Goal: Information Seeking & Learning: Learn about a topic

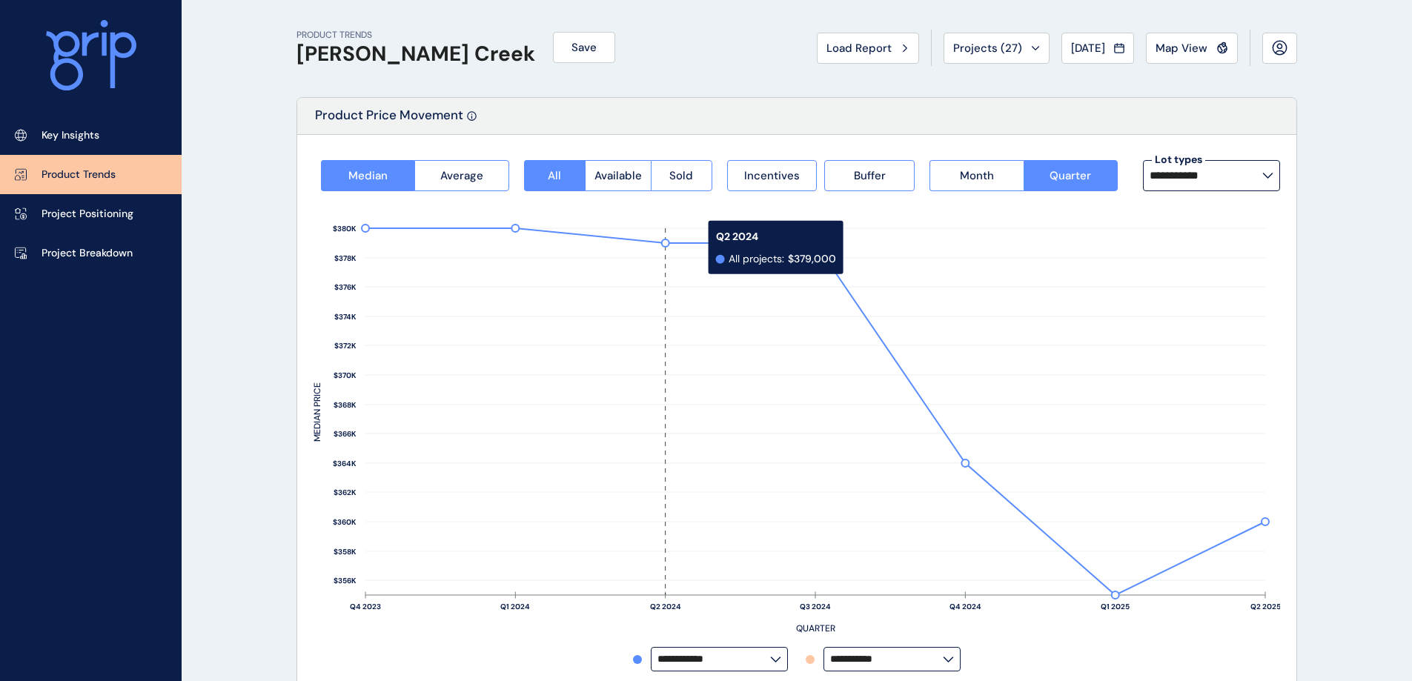
scroll to position [1, 0]
click at [1198, 190] on label "**********" at bounding box center [1211, 176] width 137 height 31
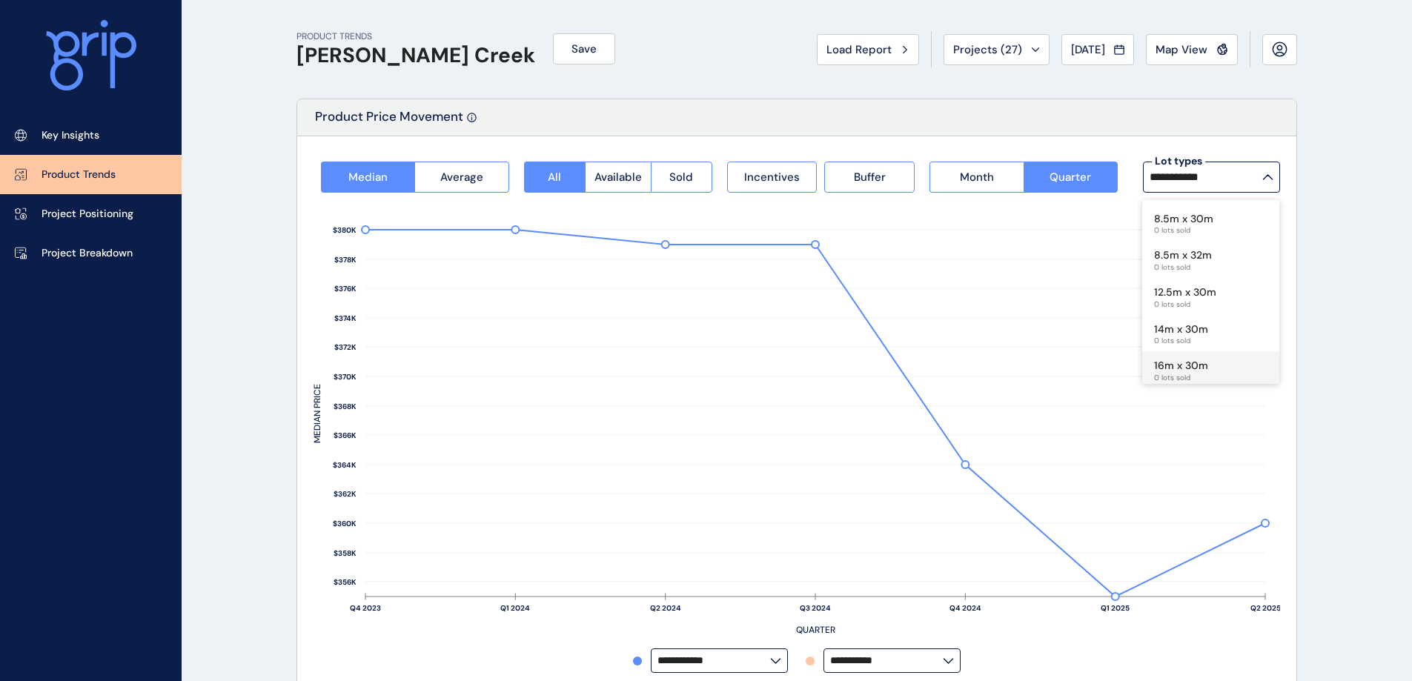
scroll to position [730, 0]
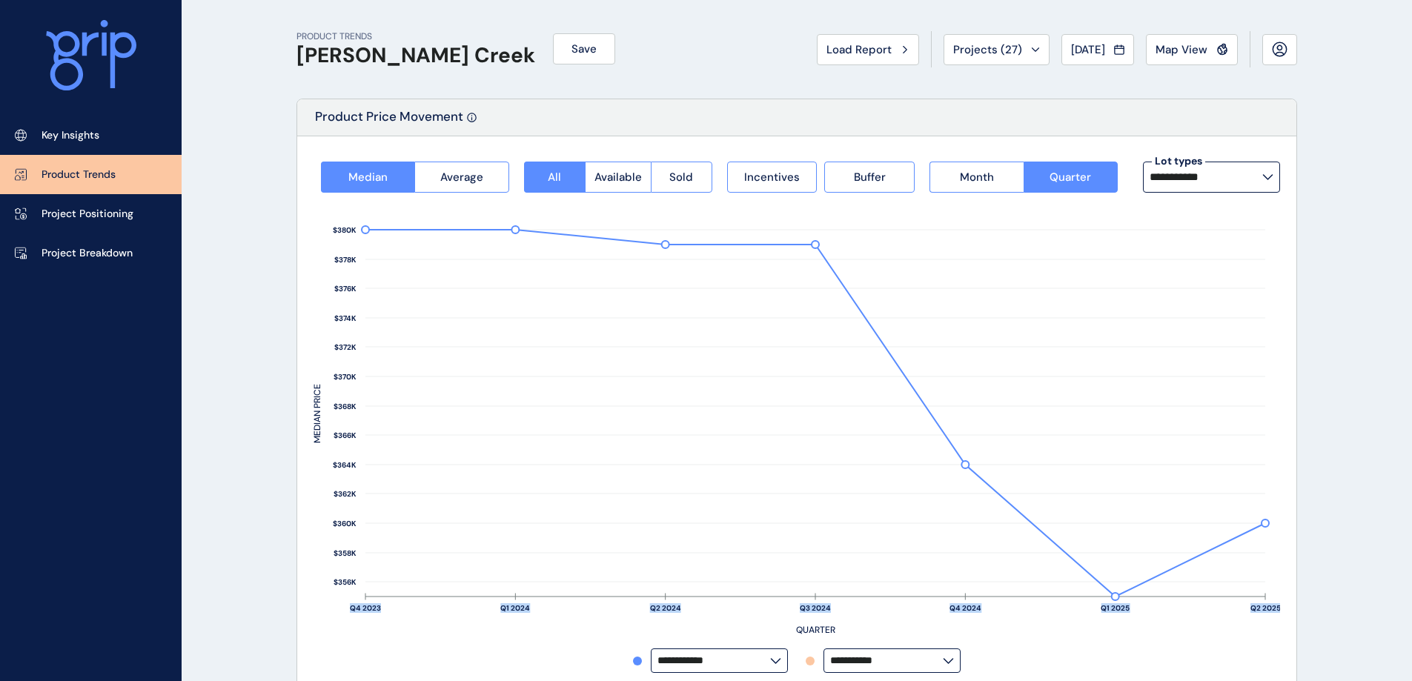
drag, startPoint x: 1279, startPoint y: 363, endPoint x: 1280, endPoint y: 348, distance: 14.8
click at [1280, 348] on div "**********" at bounding box center [796, 417] width 999 height 562
click at [1271, 175] on icon at bounding box center [1267, 177] width 11 height 6
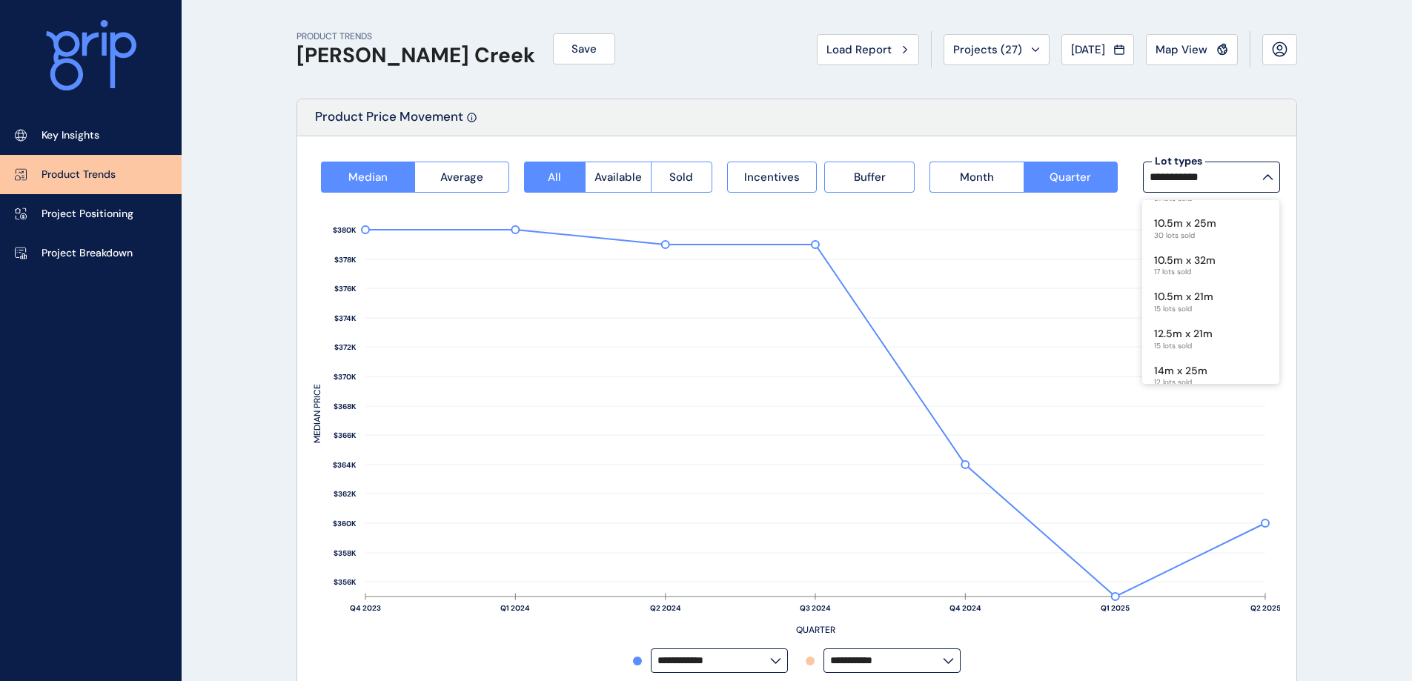
scroll to position [256, 0]
click at [1199, 296] on span "15 lots sold" at bounding box center [1183, 300] width 59 height 9
type input "**********"
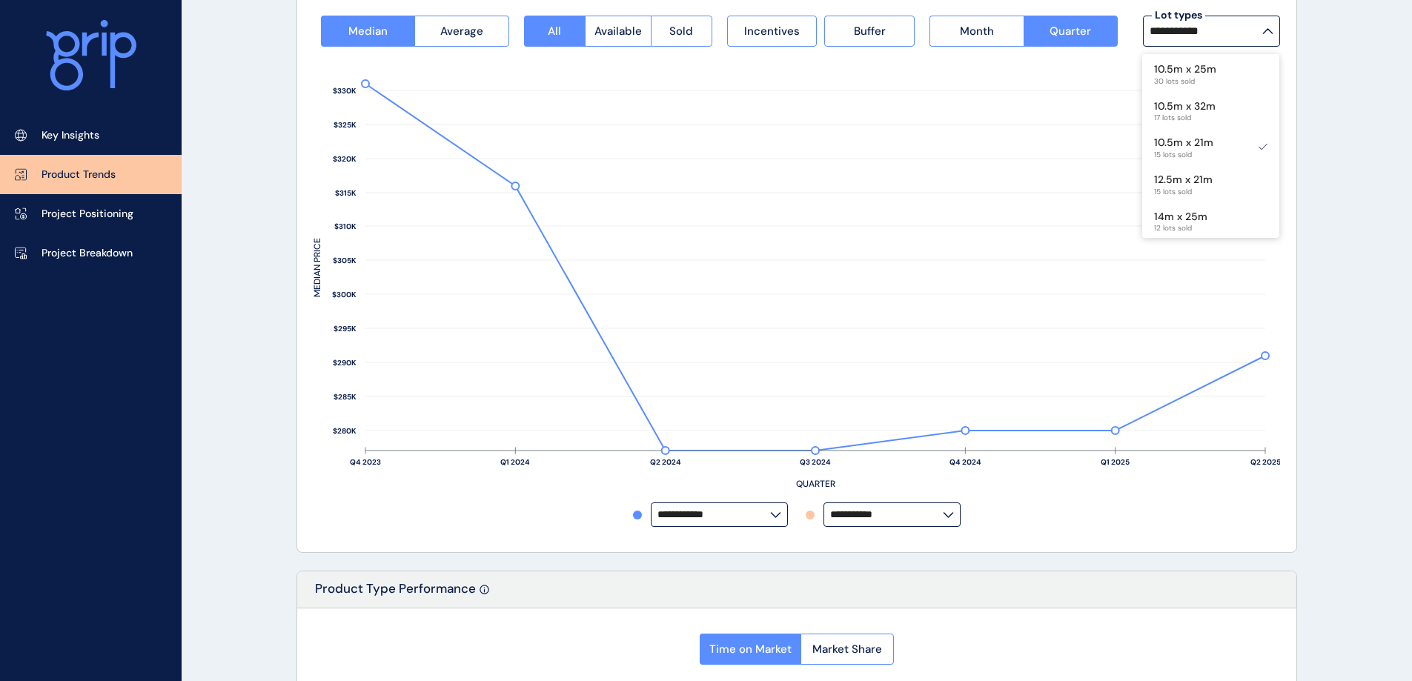
scroll to position [147, 0]
click at [960, 50] on rect at bounding box center [797, 274] width 967 height 456
click at [964, 28] on span "Month" at bounding box center [977, 30] width 34 height 15
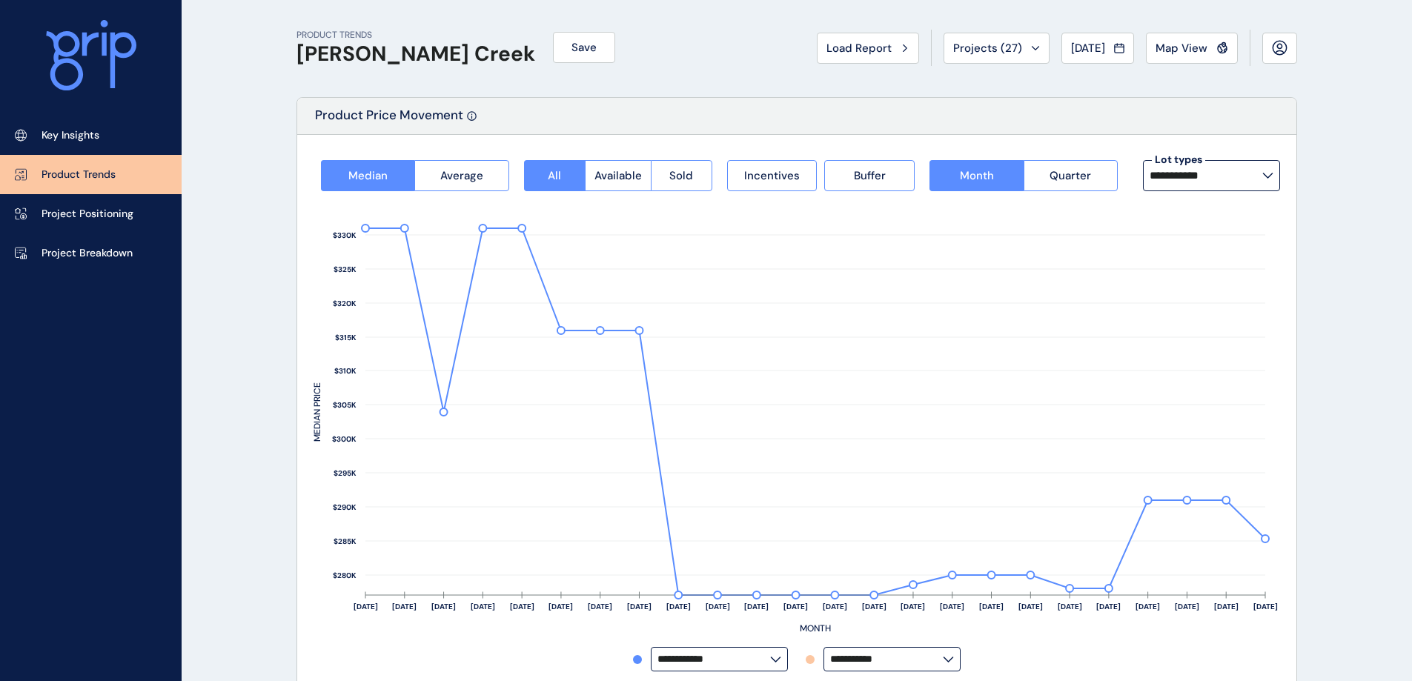
scroll to position [0, 0]
click at [637, 178] on span "Available" at bounding box center [617, 177] width 47 height 15
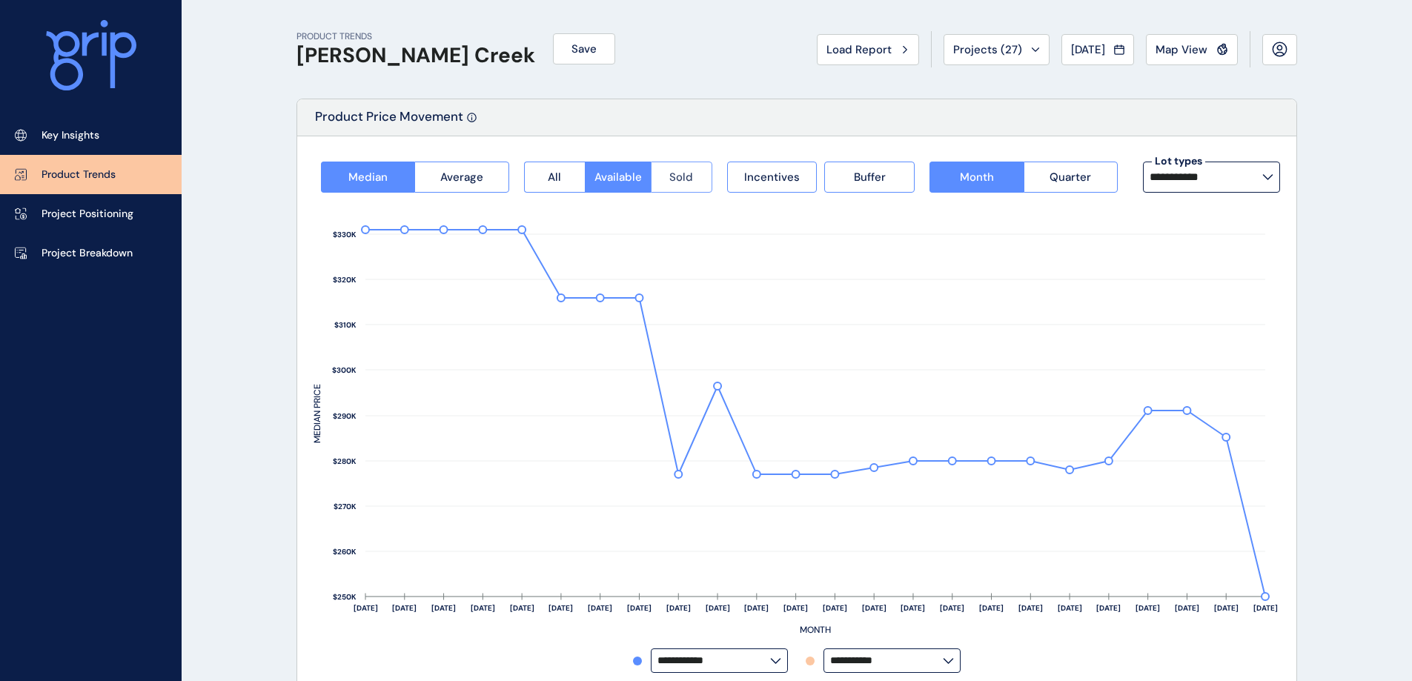
click at [687, 179] on span "Sold" at bounding box center [681, 177] width 24 height 15
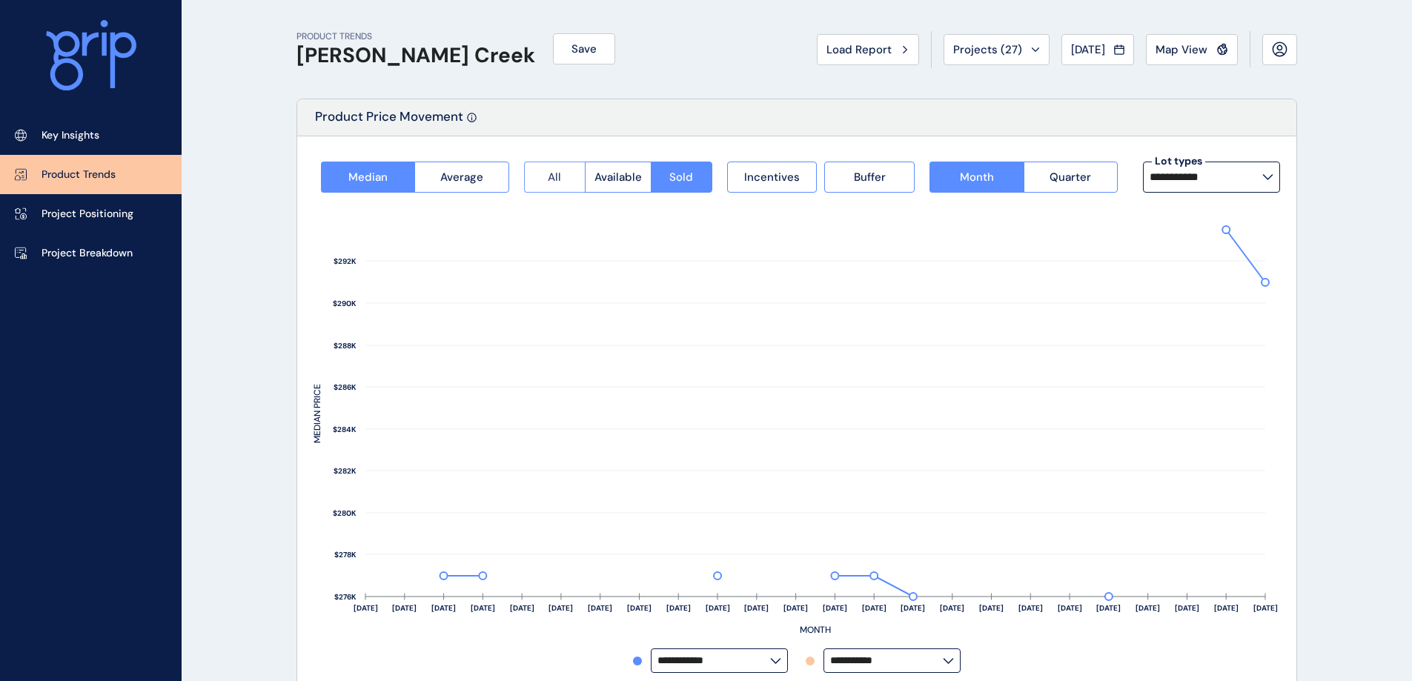
click at [543, 179] on button "All" at bounding box center [554, 177] width 61 height 31
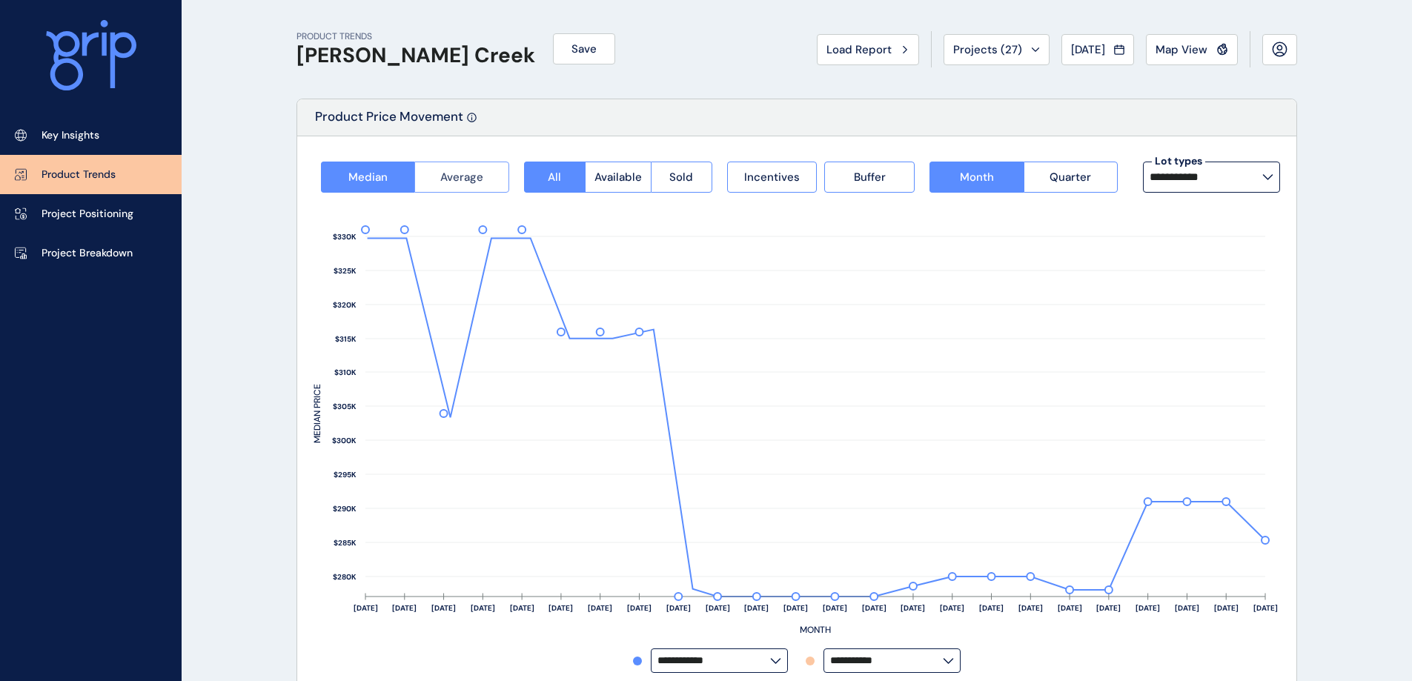
click at [468, 176] on span "Average" at bounding box center [461, 177] width 43 height 15
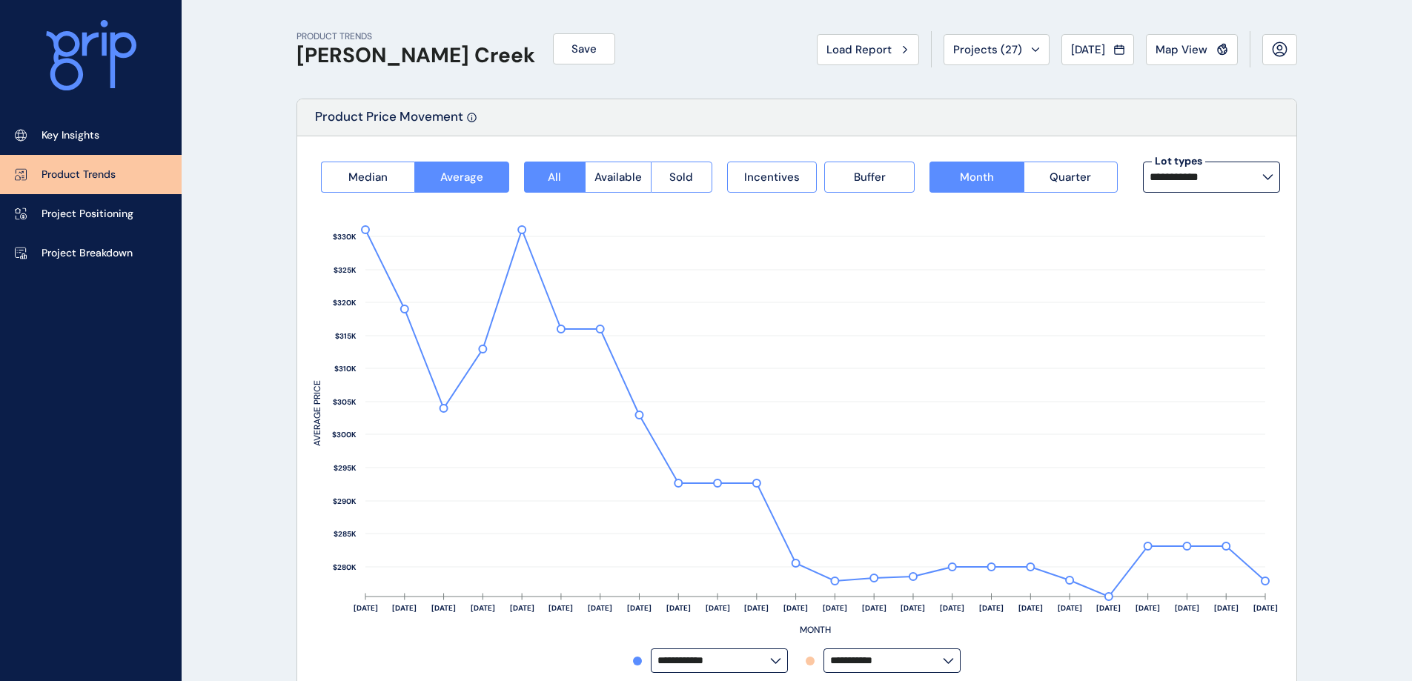
click at [374, 195] on rect at bounding box center [797, 421] width 967 height 456
click at [370, 191] on button "Median" at bounding box center [367, 177] width 93 height 31
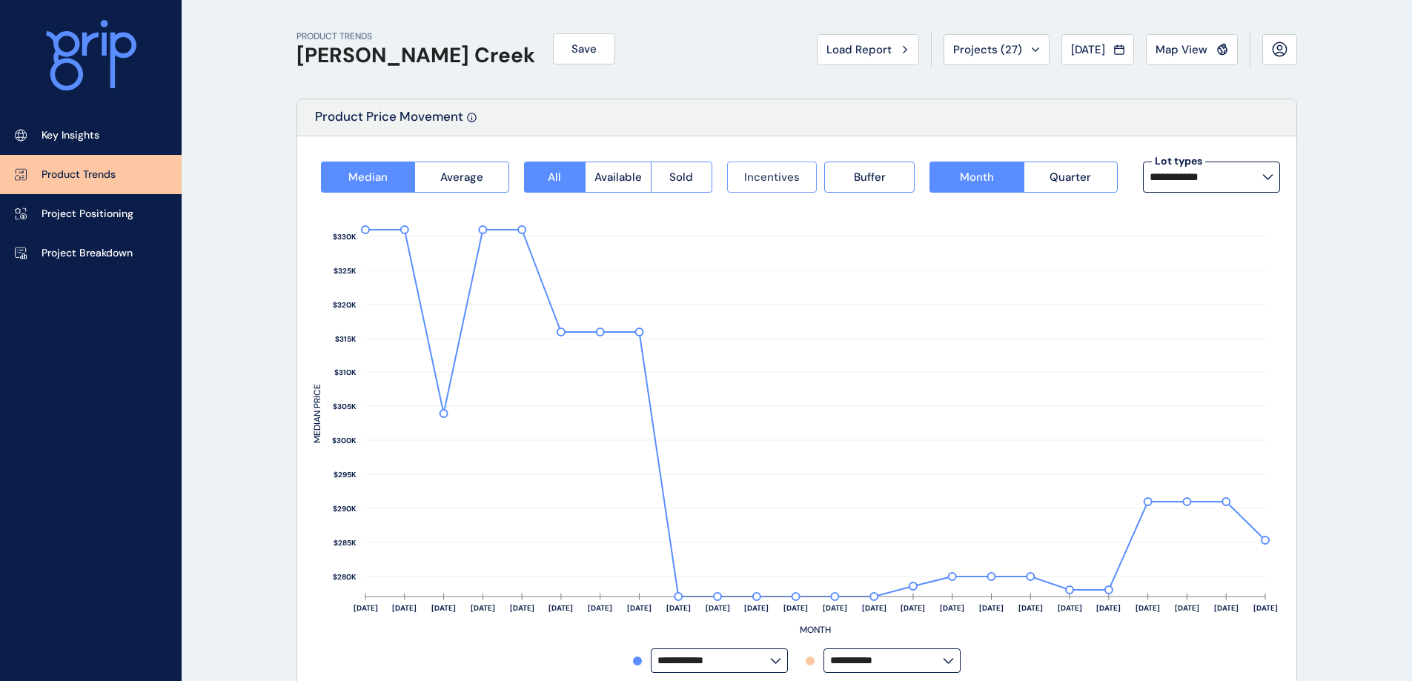
click at [743, 176] on button "Incentives" at bounding box center [772, 177] width 90 height 31
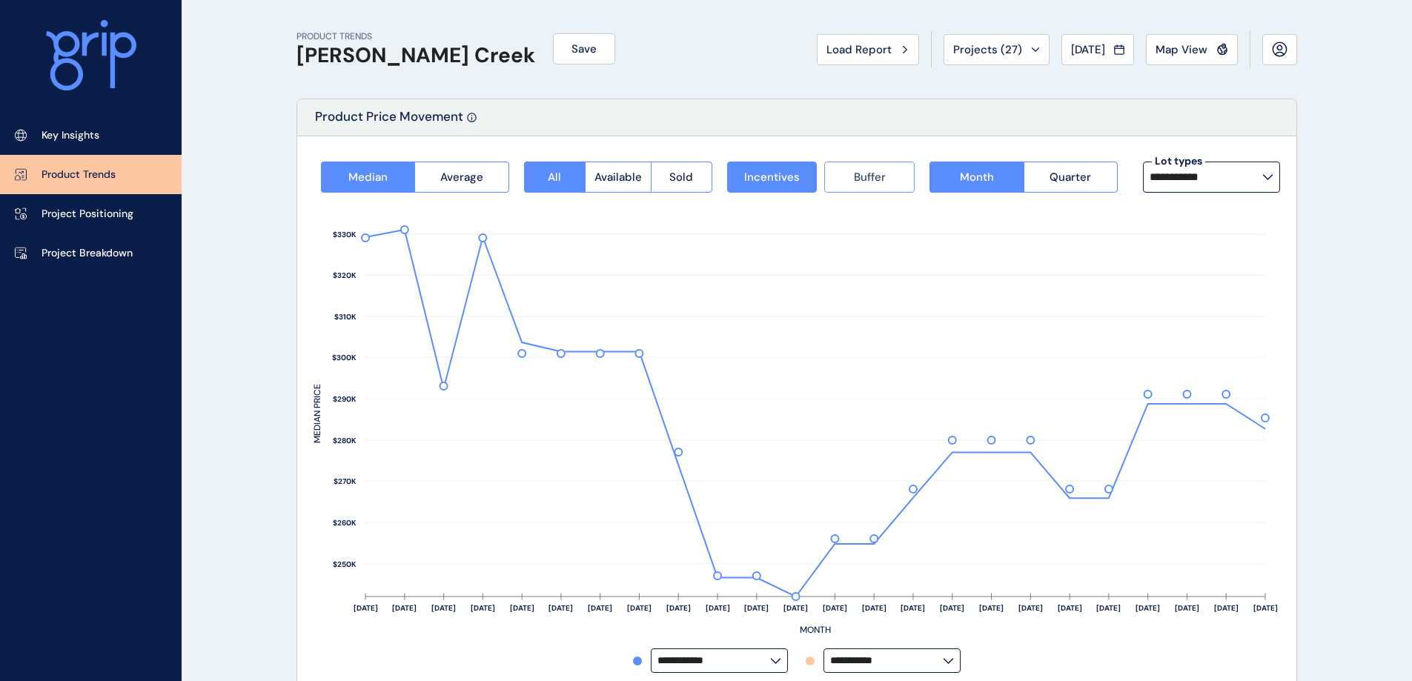
click at [886, 171] on button "Buffer" at bounding box center [869, 177] width 90 height 31
click at [766, 182] on span "Incentives" at bounding box center [772, 177] width 56 height 15
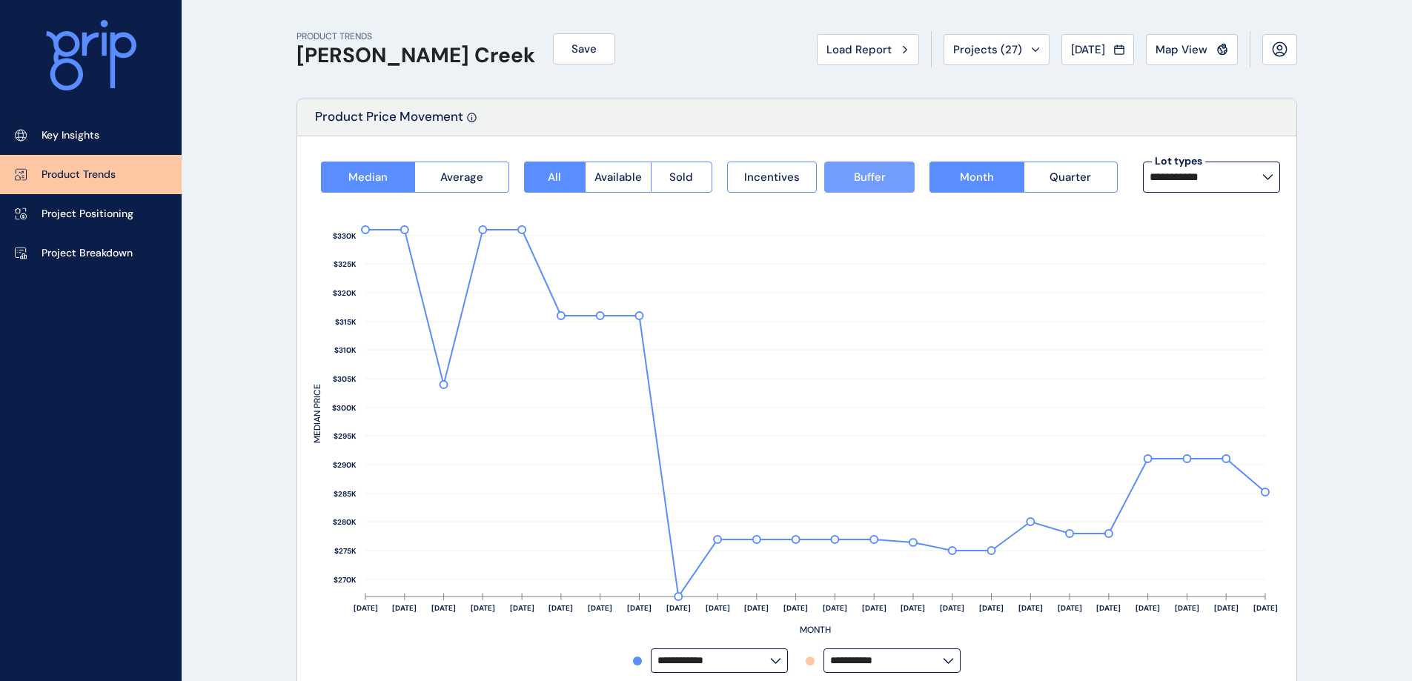
click at [849, 188] on button "Buffer" at bounding box center [869, 177] width 90 height 31
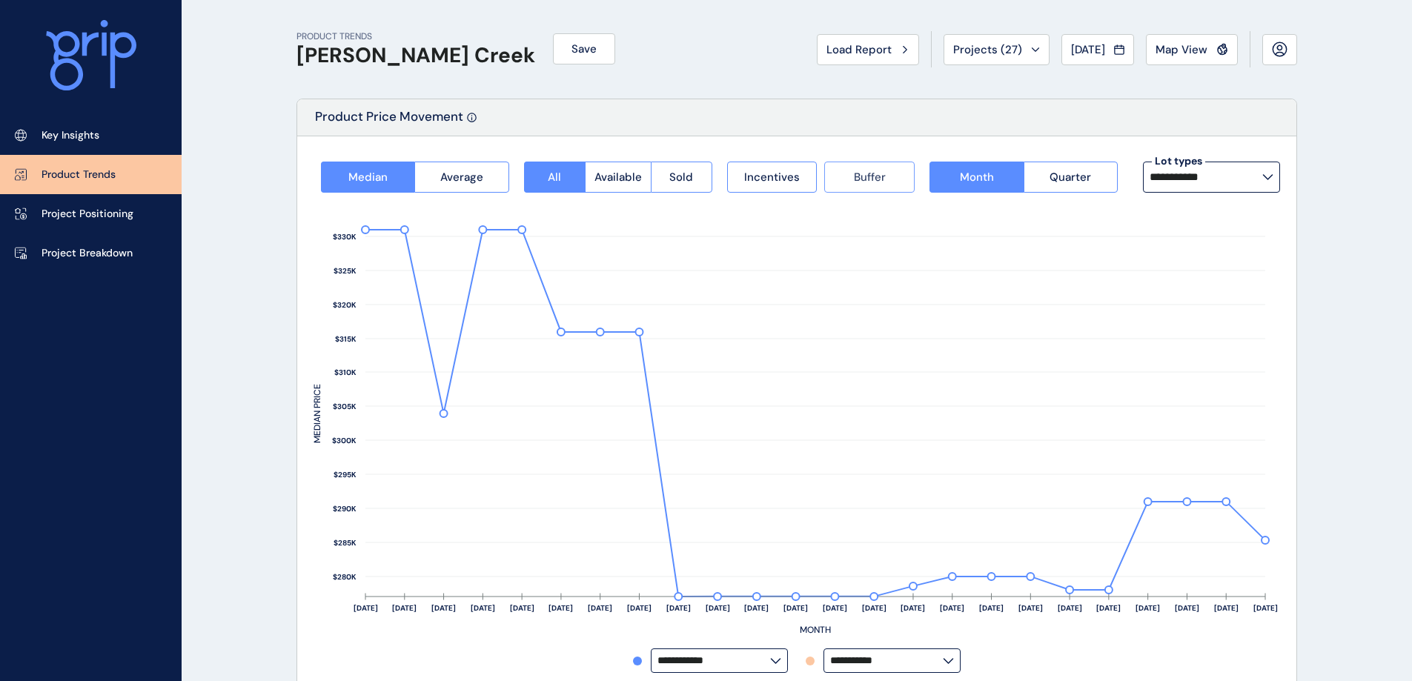
click at [849, 165] on button "Buffer" at bounding box center [869, 177] width 90 height 31
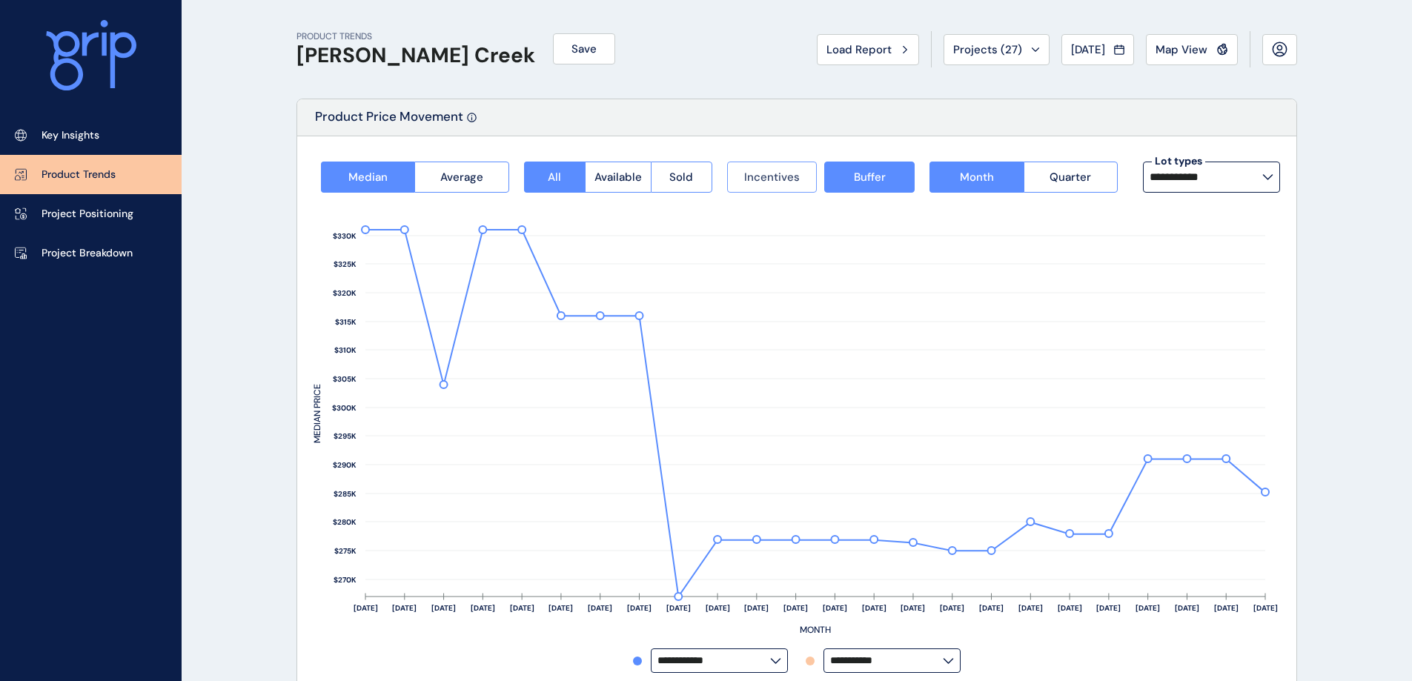
click at [772, 173] on span "Incentives" at bounding box center [772, 177] width 56 height 15
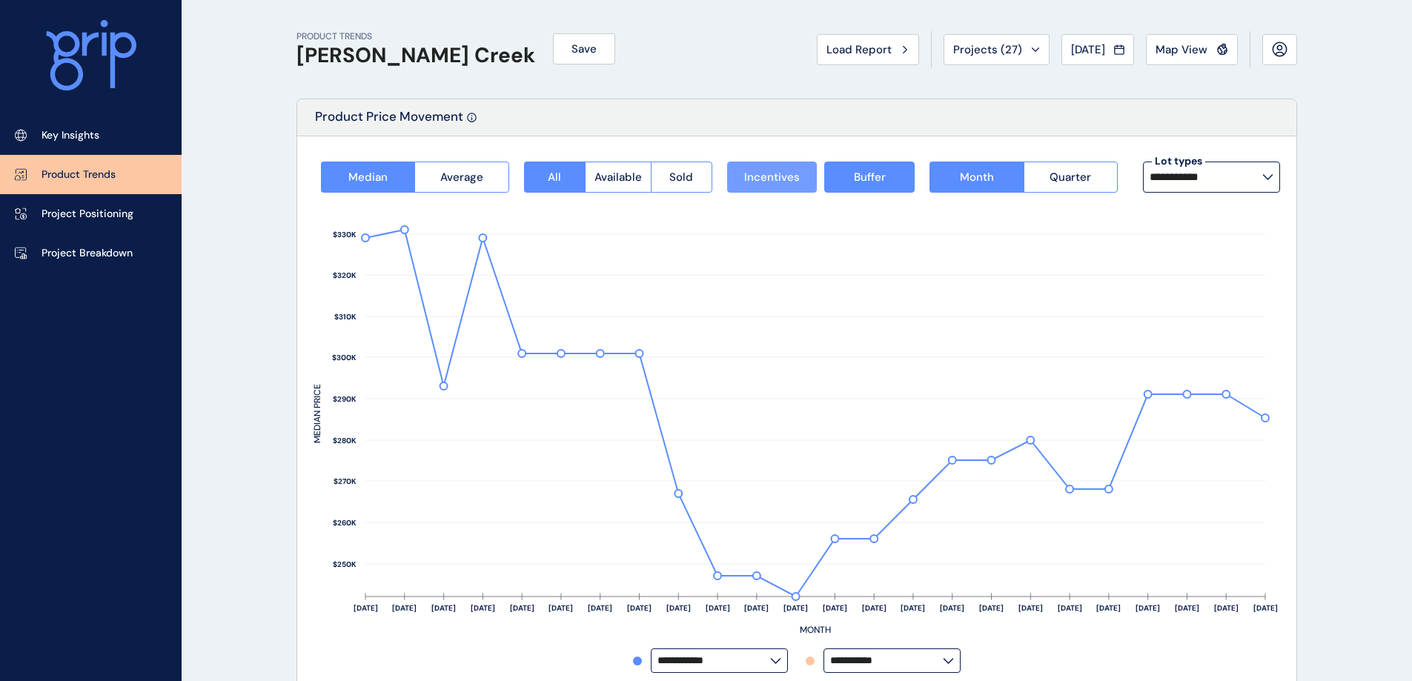
click at [750, 178] on span "Incentives" at bounding box center [772, 177] width 56 height 15
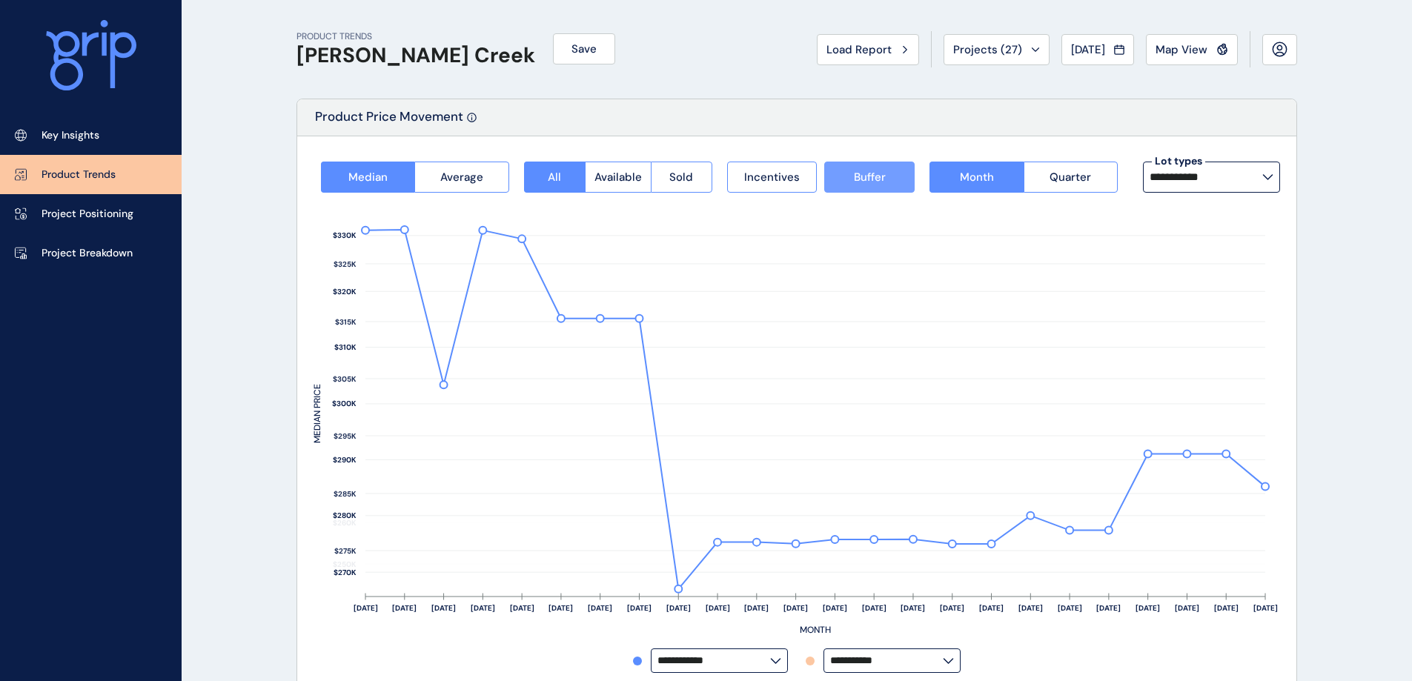
drag, startPoint x: 860, startPoint y: 174, endPoint x: 875, endPoint y: 188, distance: 21.0
click at [862, 177] on span "Buffer" at bounding box center [870, 177] width 32 height 15
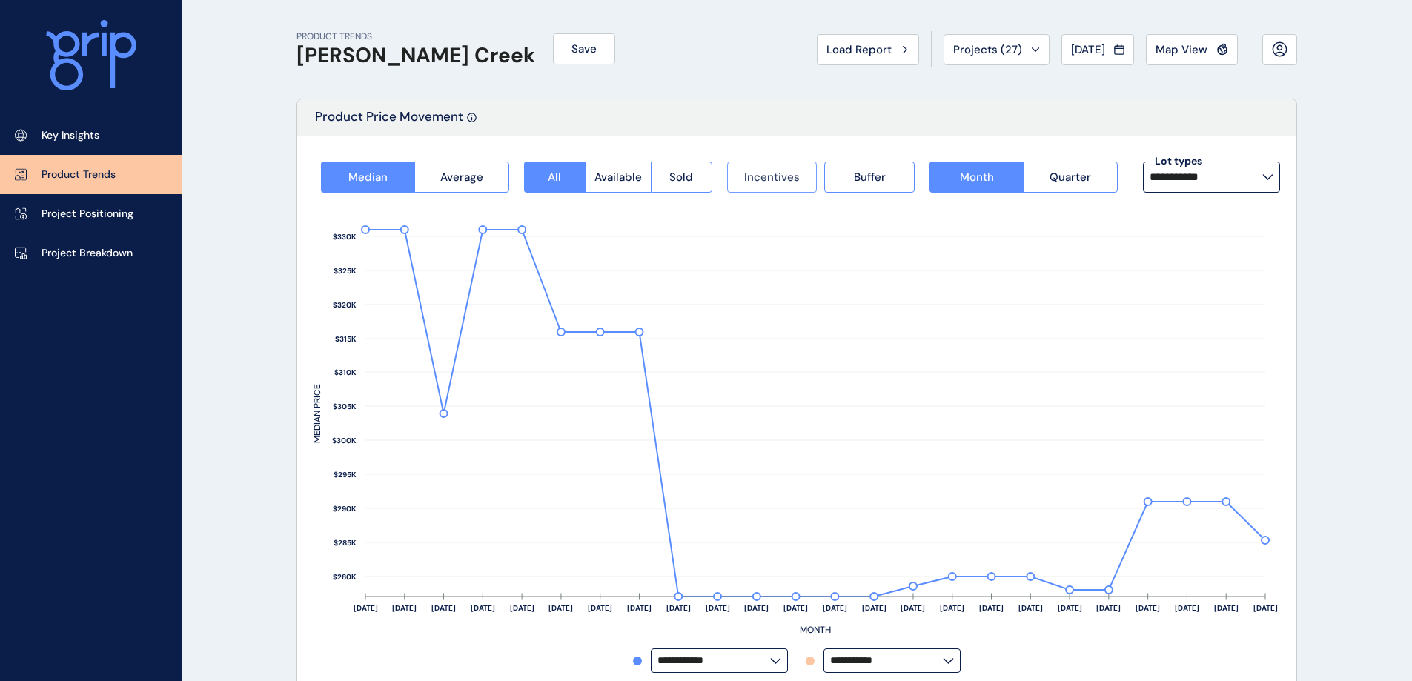
click at [764, 182] on span "Incentives" at bounding box center [772, 177] width 56 height 15
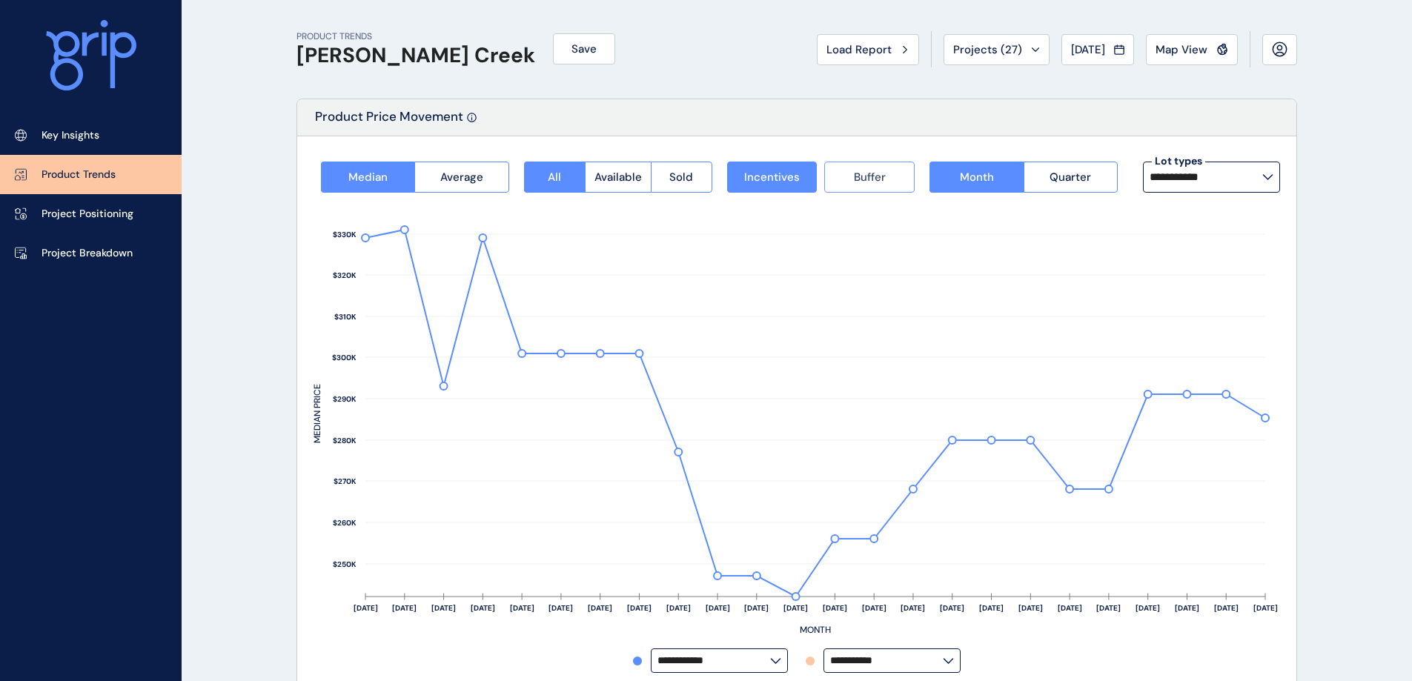
click at [858, 185] on button "Buffer" at bounding box center [869, 177] width 90 height 31
click at [765, 182] on span "Incentives" at bounding box center [772, 177] width 56 height 15
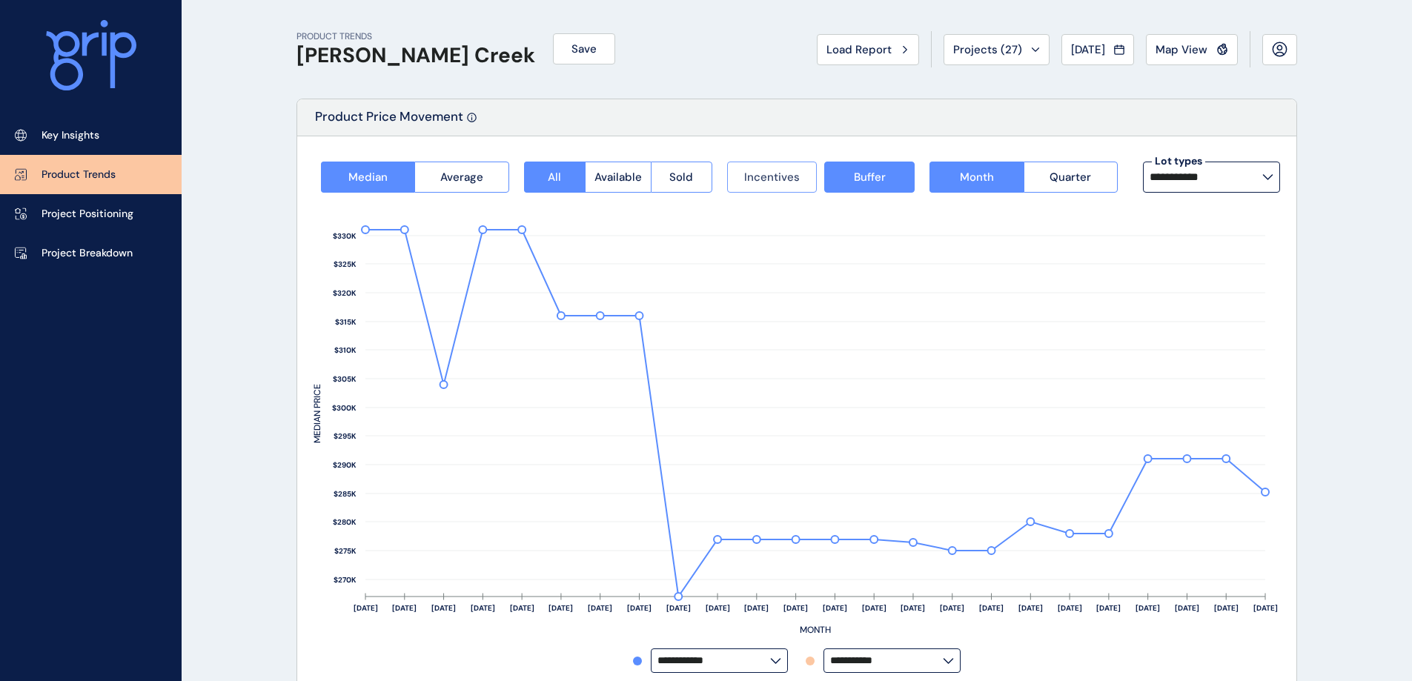
click at [769, 182] on span "Incentives" at bounding box center [772, 177] width 56 height 15
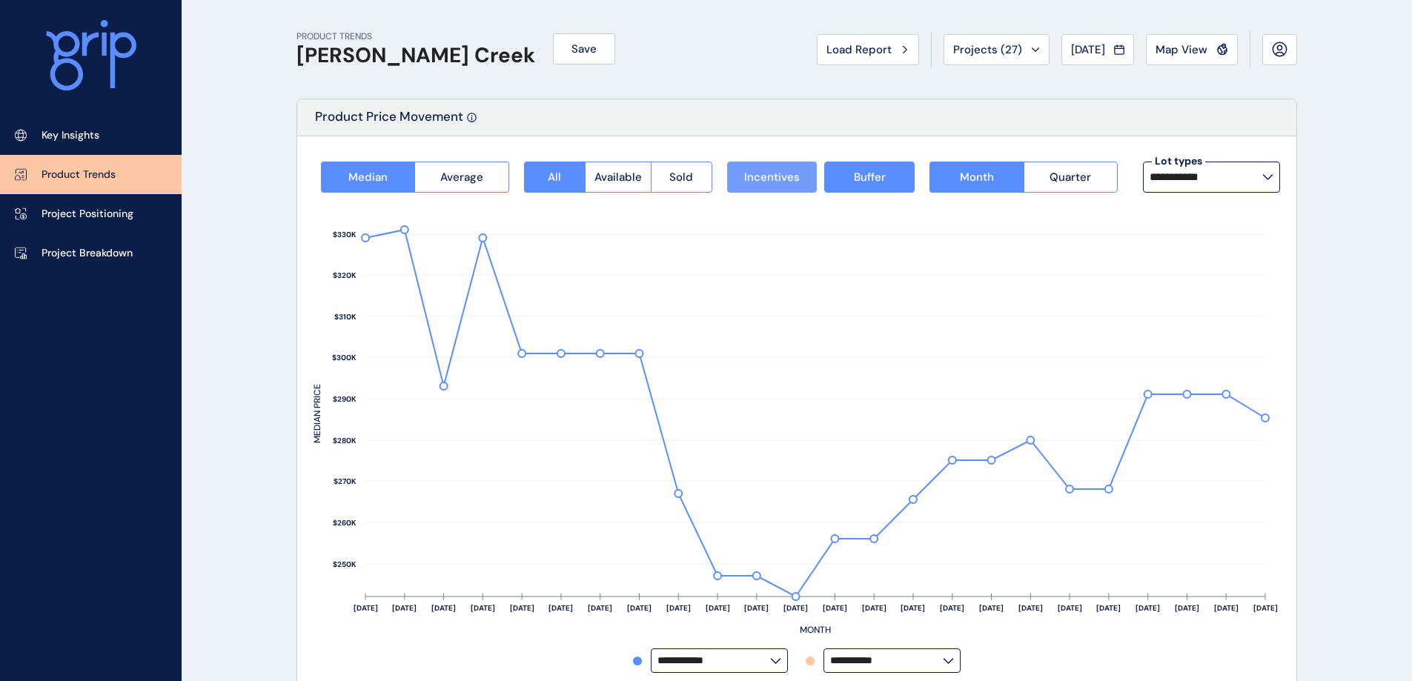
click at [767, 171] on span "Incentives" at bounding box center [772, 177] width 56 height 15
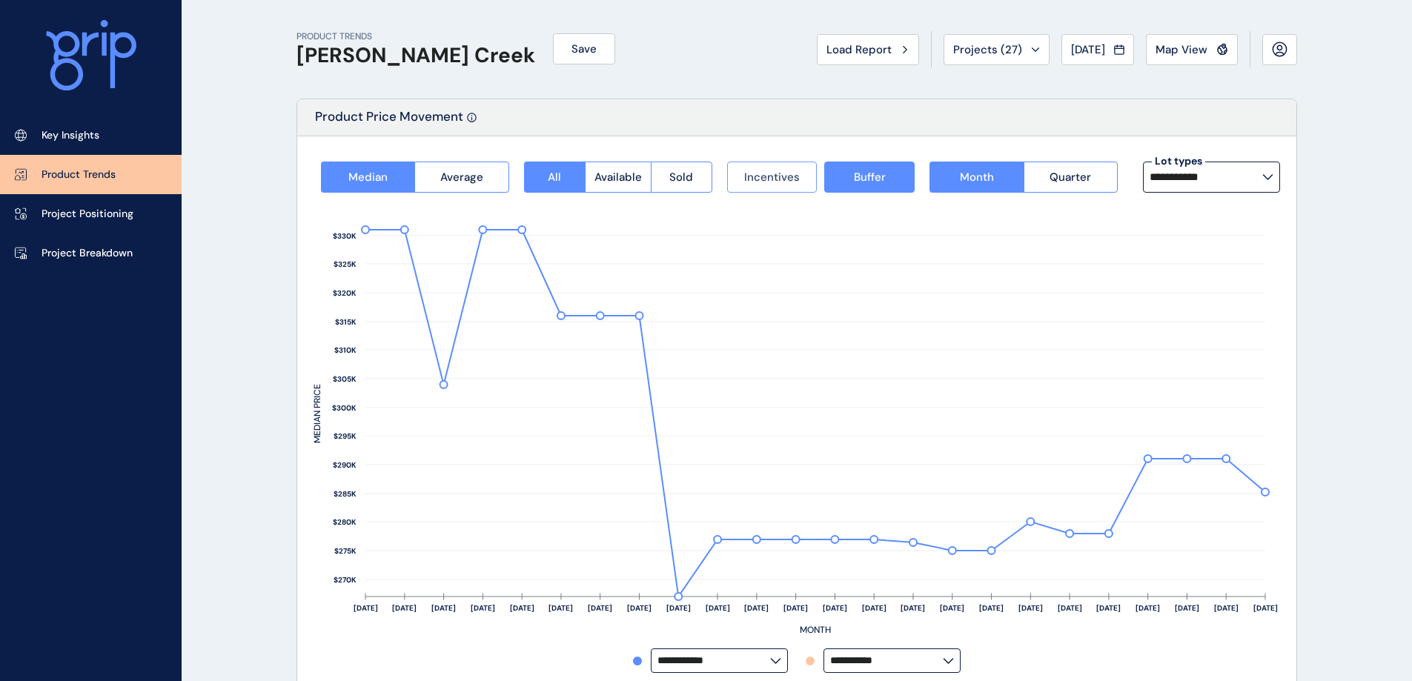
click at [767, 171] on span "Incentives" at bounding box center [772, 177] width 56 height 15
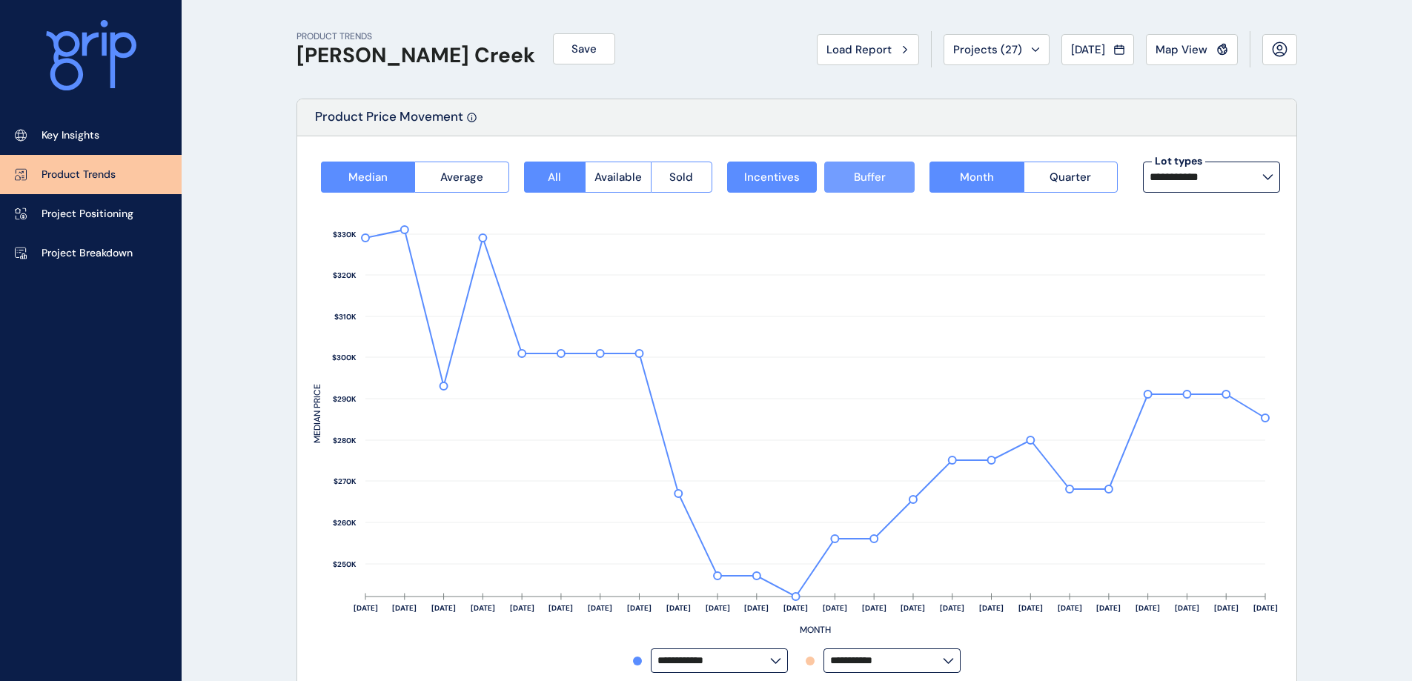
click at [832, 172] on button "Buffer" at bounding box center [869, 177] width 90 height 31
click at [856, 176] on span "Buffer" at bounding box center [870, 177] width 32 height 15
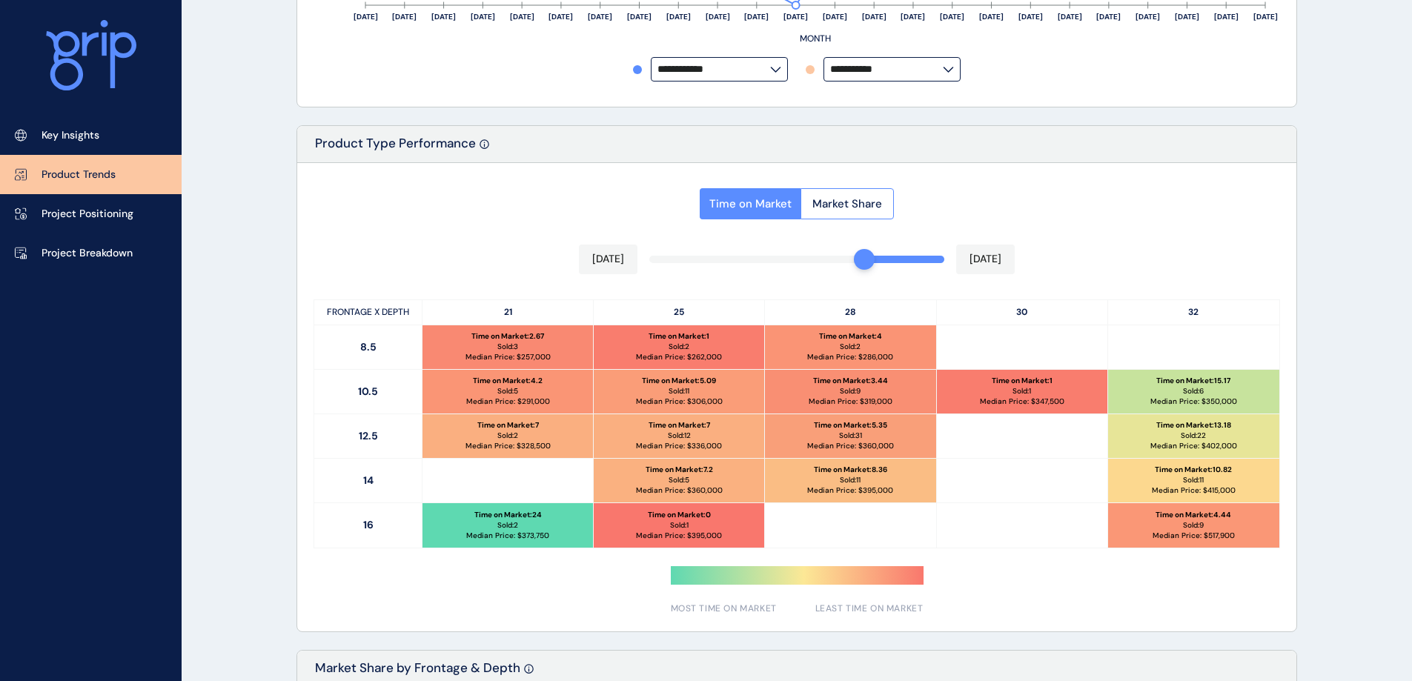
scroll to position [592, 0]
